Goal: Find contact information: Find contact information

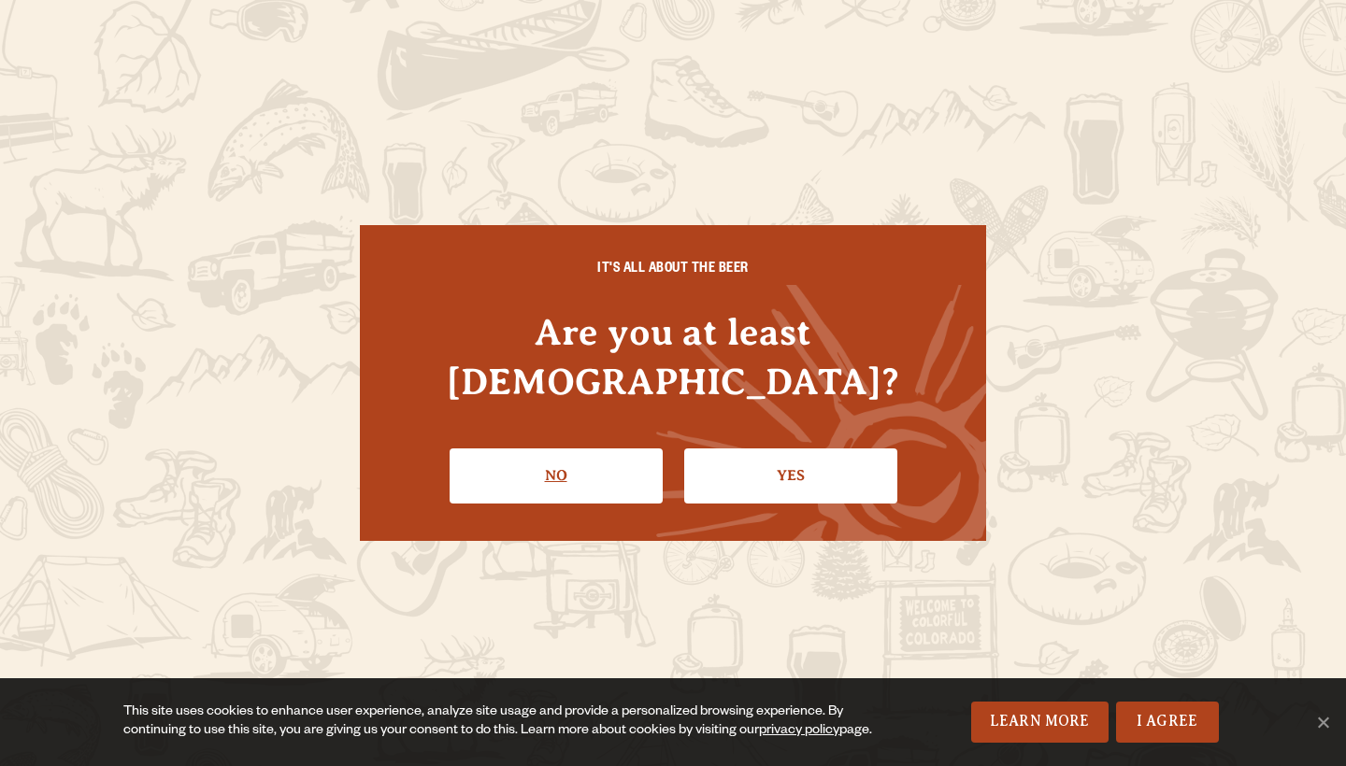
click at [563, 471] on link "No" at bounding box center [556, 476] width 213 height 54
click at [1158, 716] on link "I Agree" at bounding box center [1167, 722] width 103 height 41
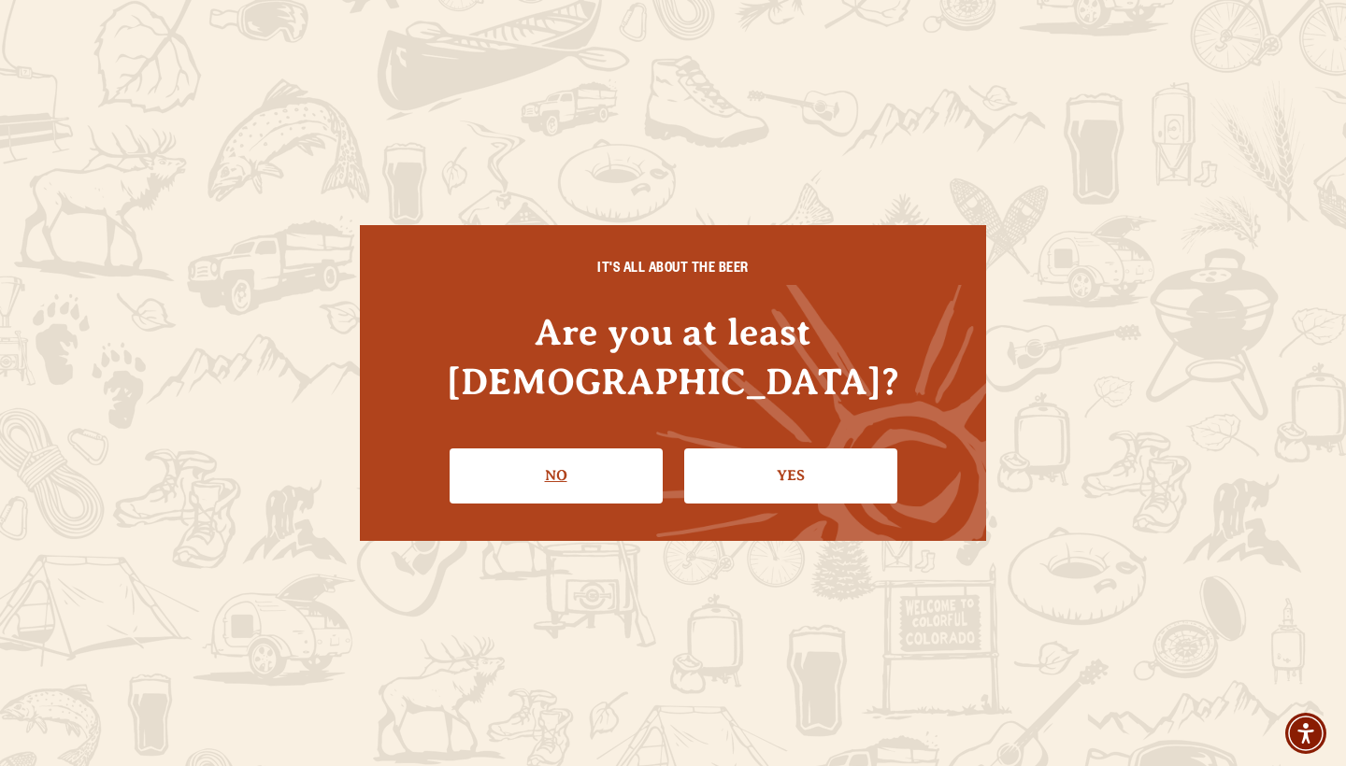
click at [554, 468] on link "No" at bounding box center [556, 476] width 213 height 54
click at [738, 477] on link "Yes" at bounding box center [790, 476] width 213 height 54
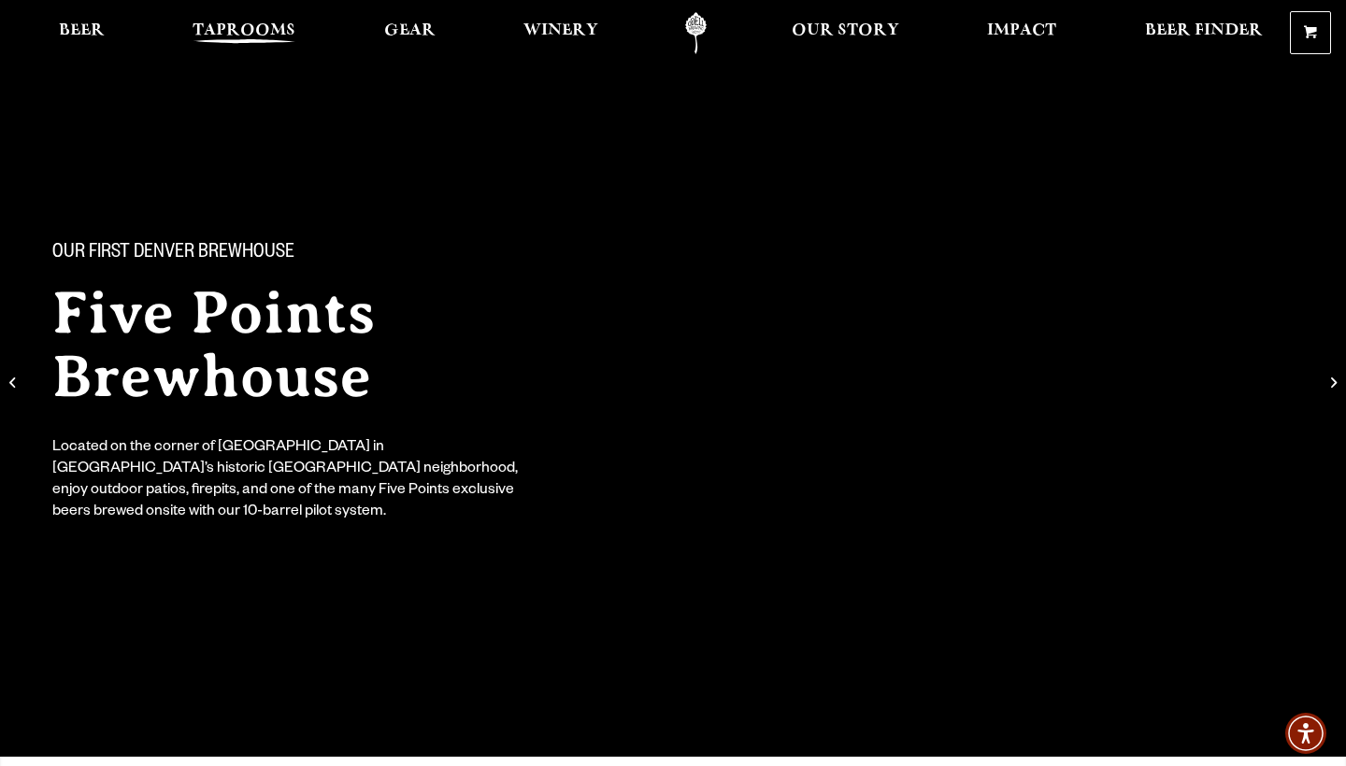
click at [250, 38] on span "Taprooms" at bounding box center [244, 30] width 103 height 15
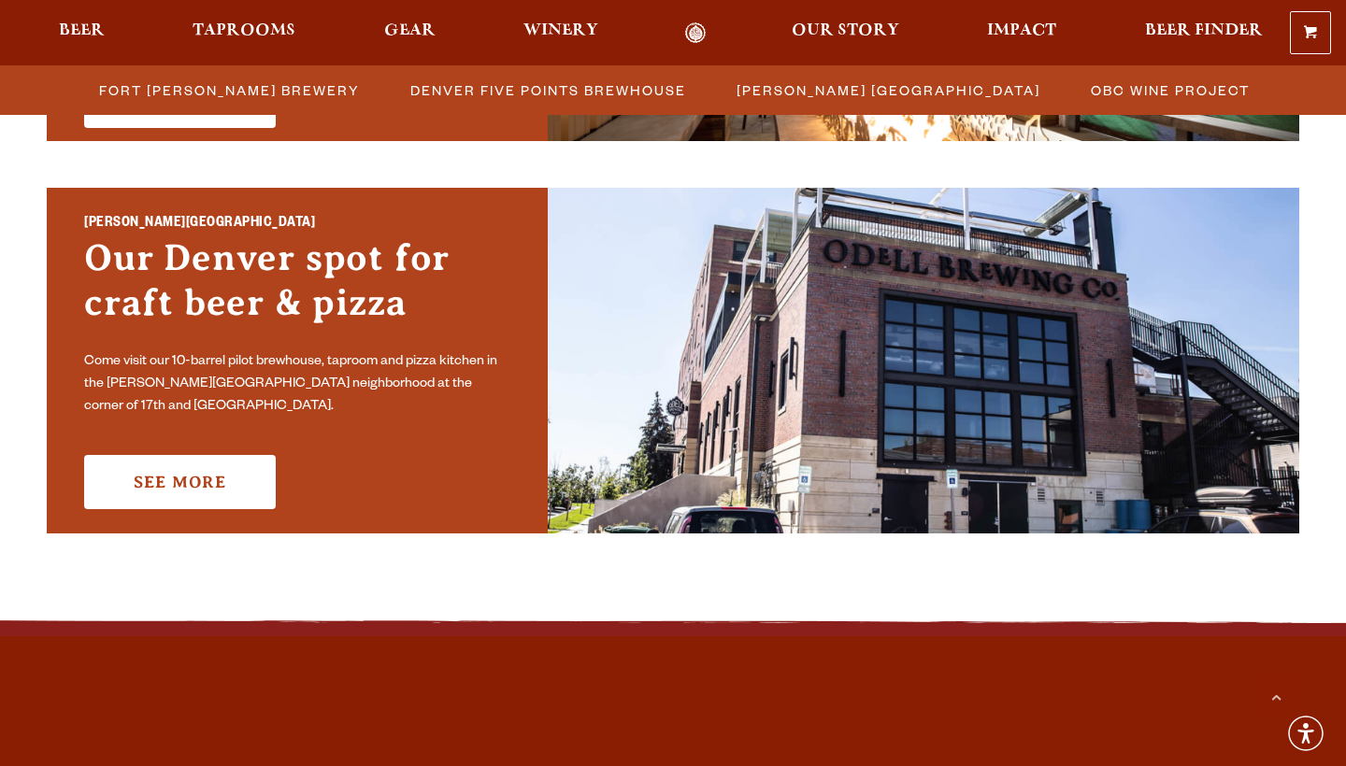
scroll to position [1304, 0]
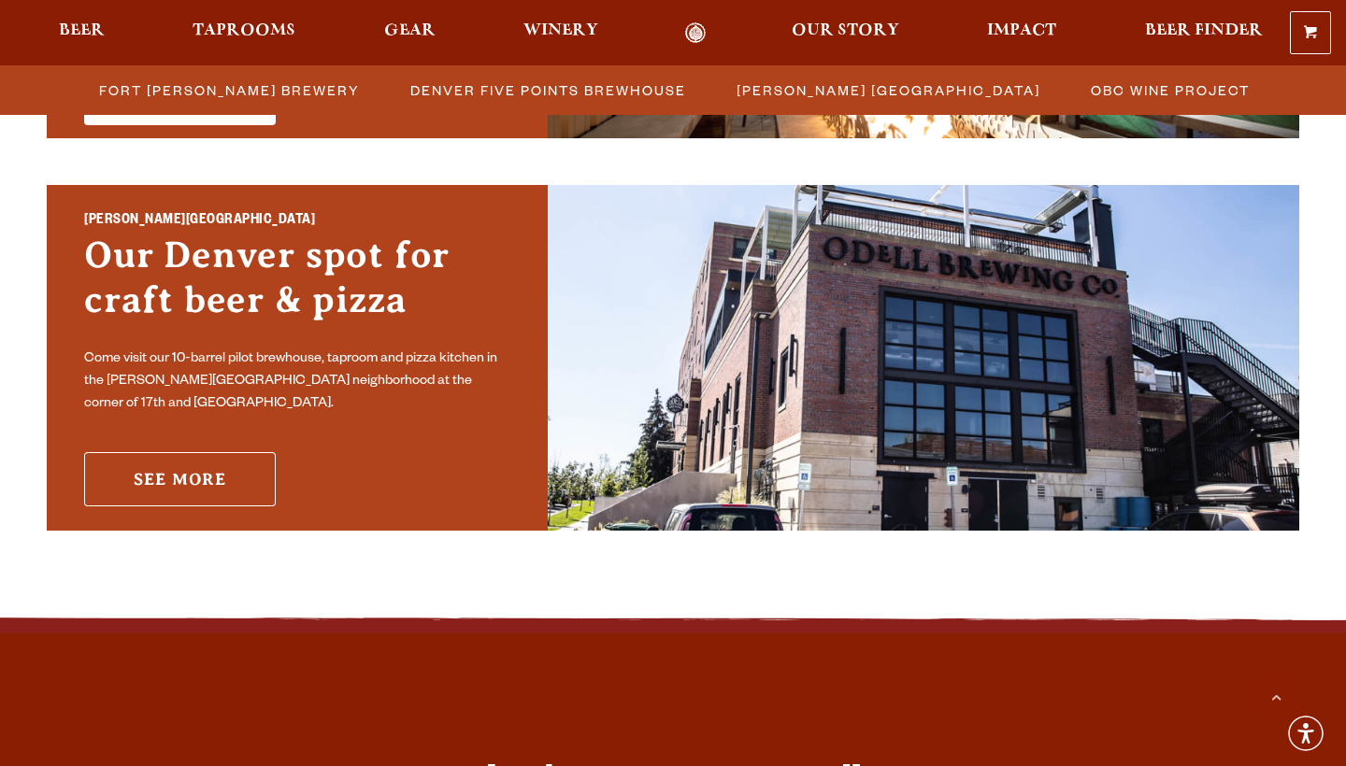
click at [223, 458] on link "See More" at bounding box center [180, 479] width 192 height 54
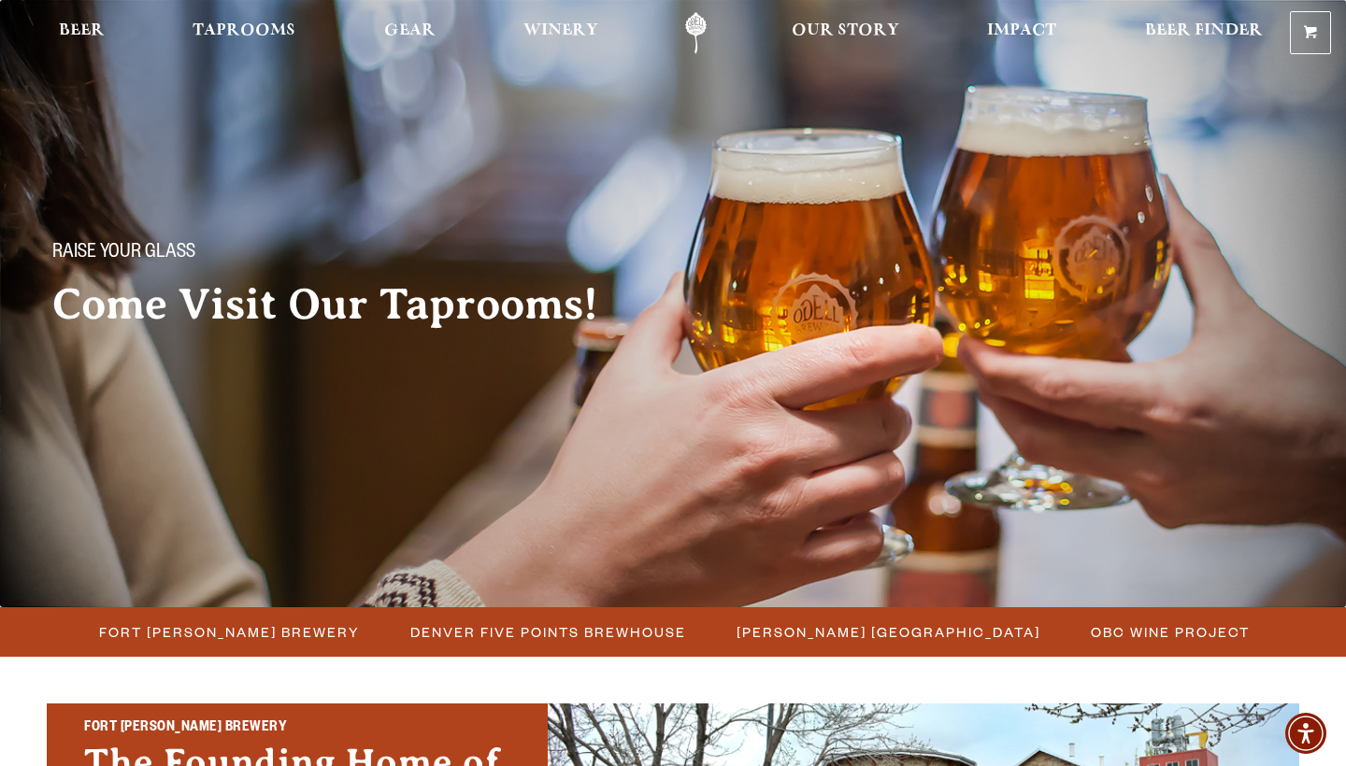
scroll to position [0, 0]
click at [697, 32] on link "Odell Home" at bounding box center [696, 33] width 70 height 42
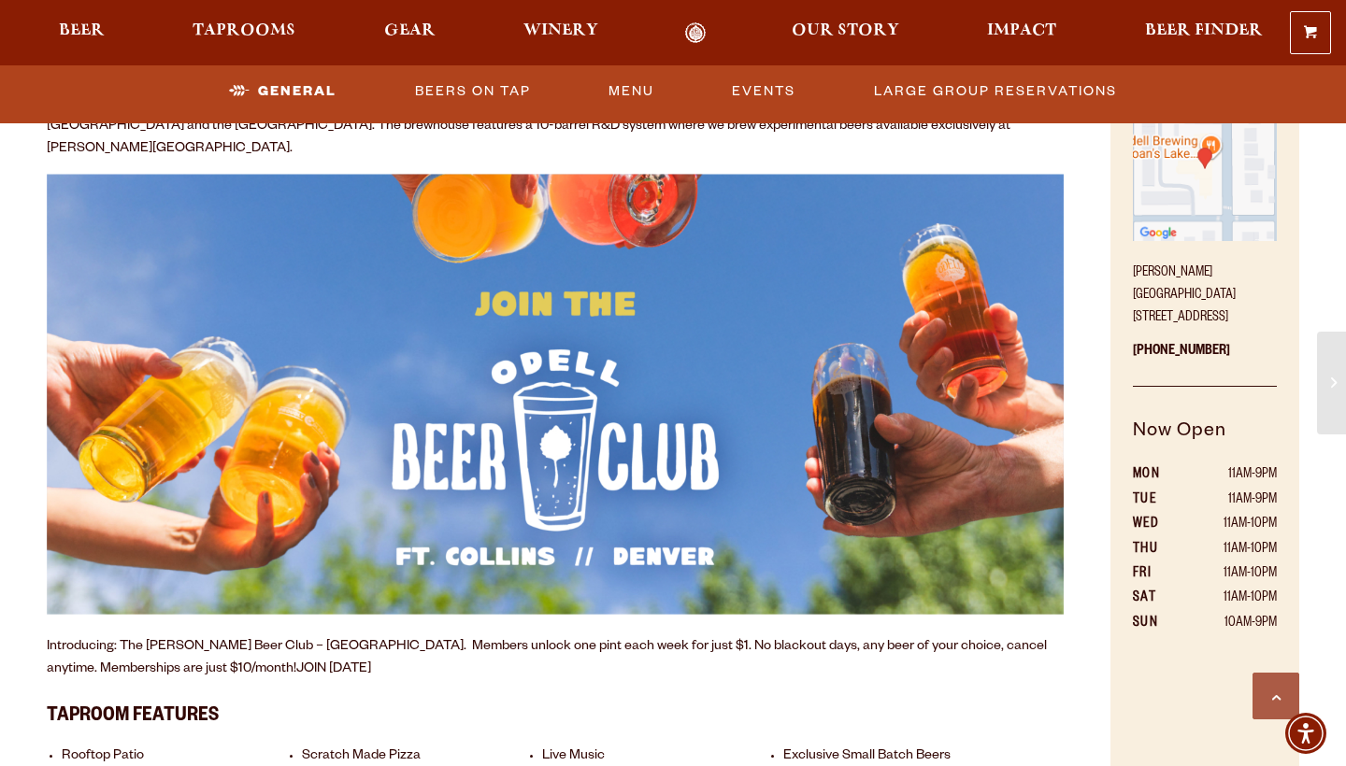
scroll to position [870, 0]
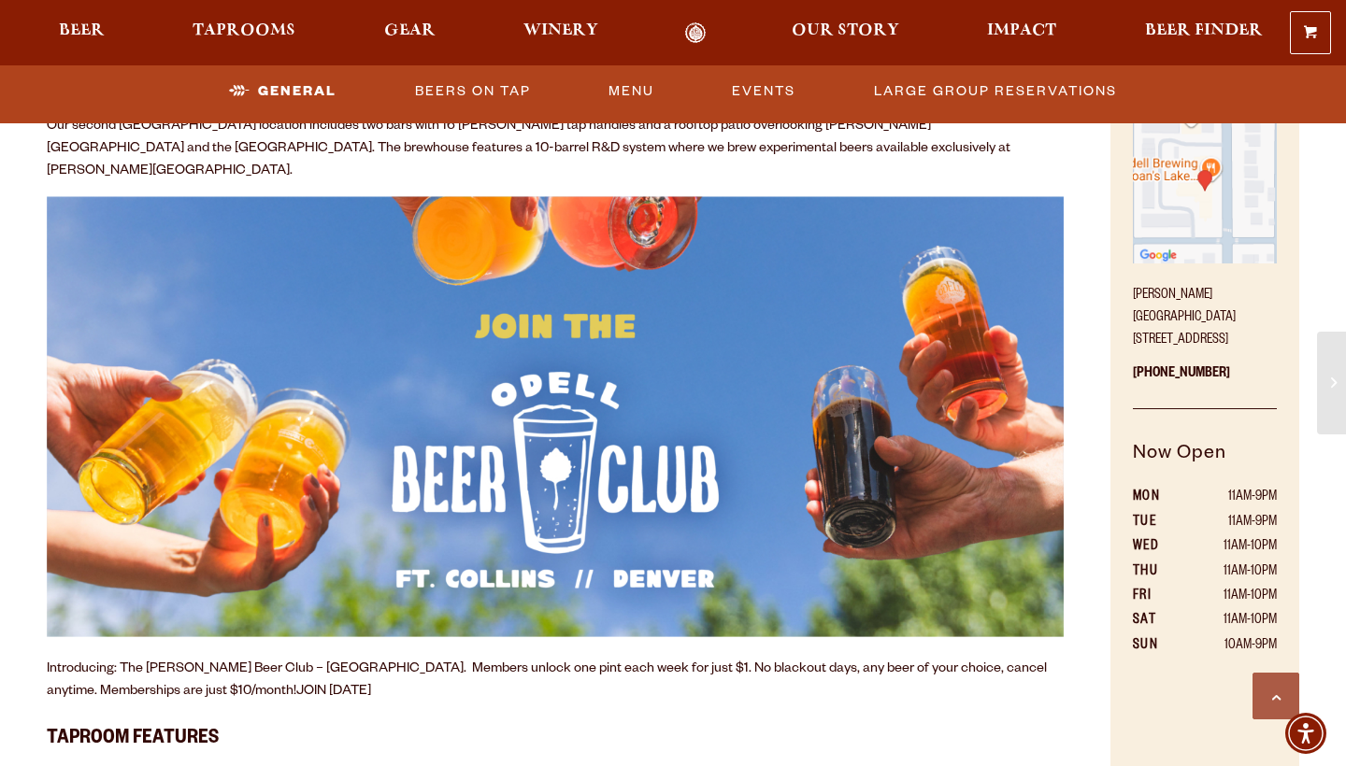
drag, startPoint x: 1175, startPoint y: 337, endPoint x: 1126, endPoint y: 290, distance: 68.1
click at [1126, 290] on div "Come Visit! Sloan’s Lake Brewhouse 1625 Perry St. Denver, CO 80204 303-376-3777…" at bounding box center [1204, 448] width 189 height 766
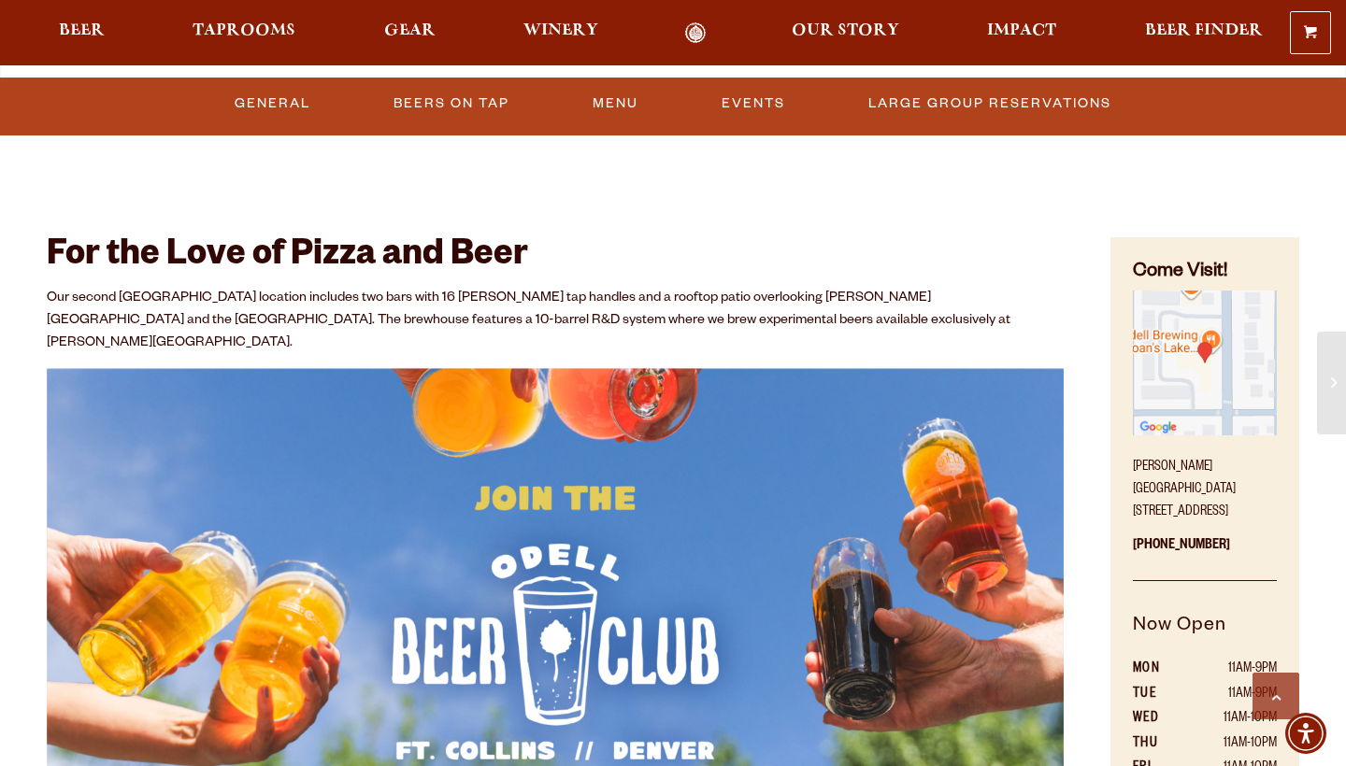
scroll to position [698, 0]
copy p "Sloan’s Lake Brewhouse 1625 Perry St. Denver, CO 80204"
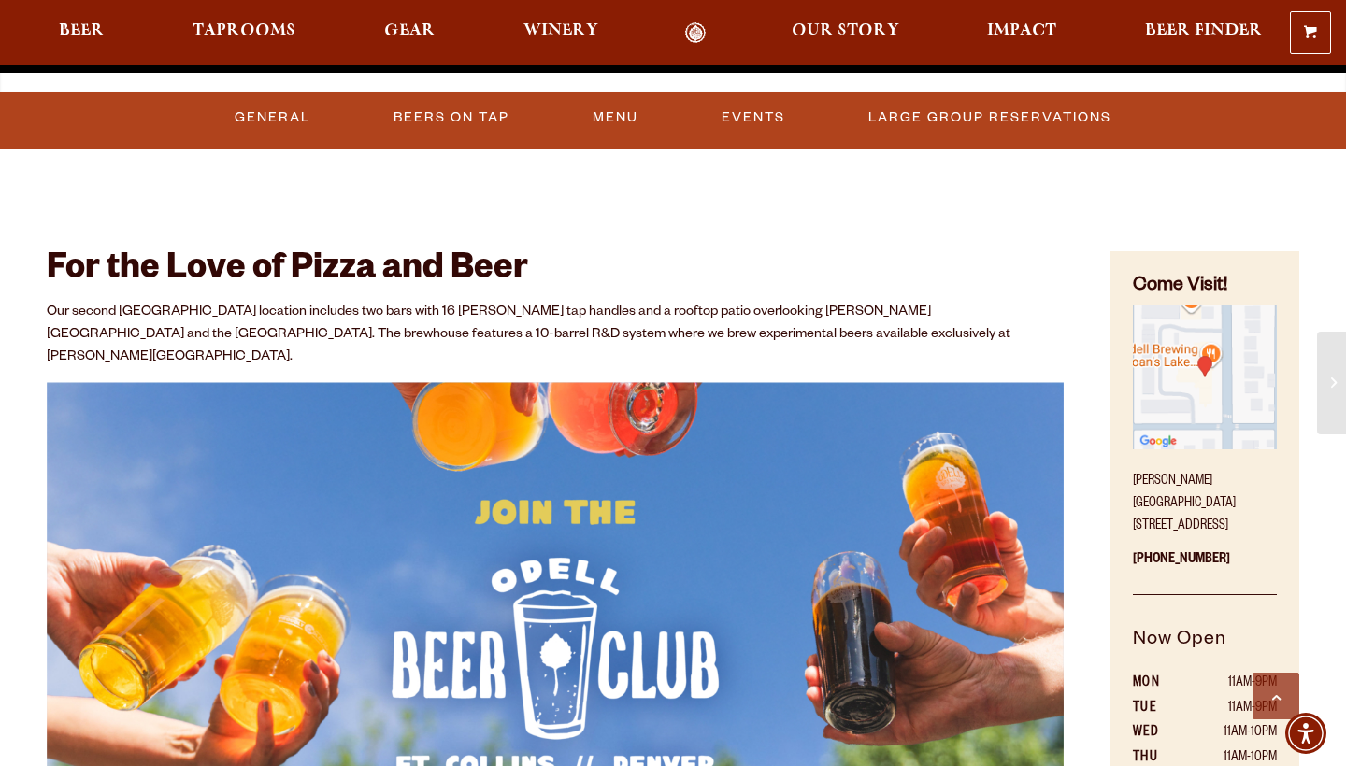
scroll to position [688, 0]
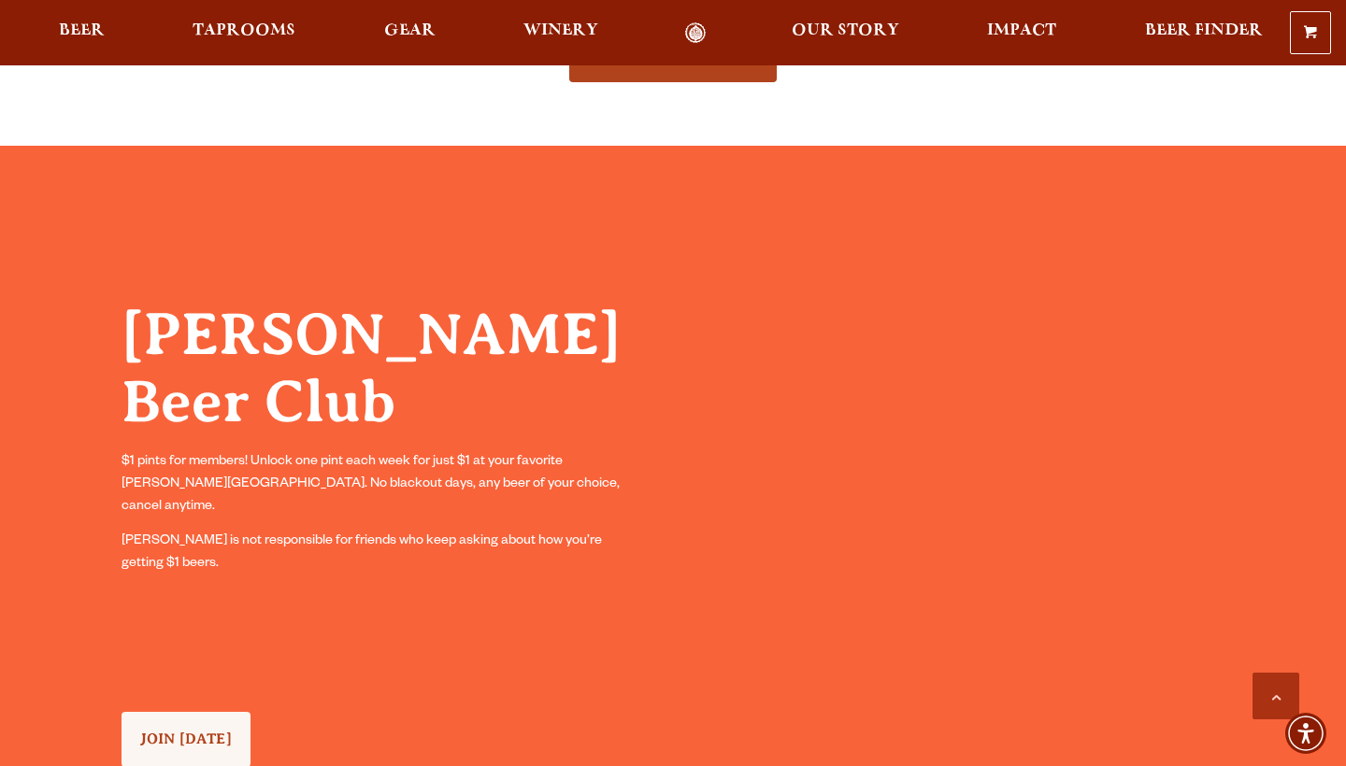
scroll to position [1371, 0]
